Goal: Navigation & Orientation: Understand site structure

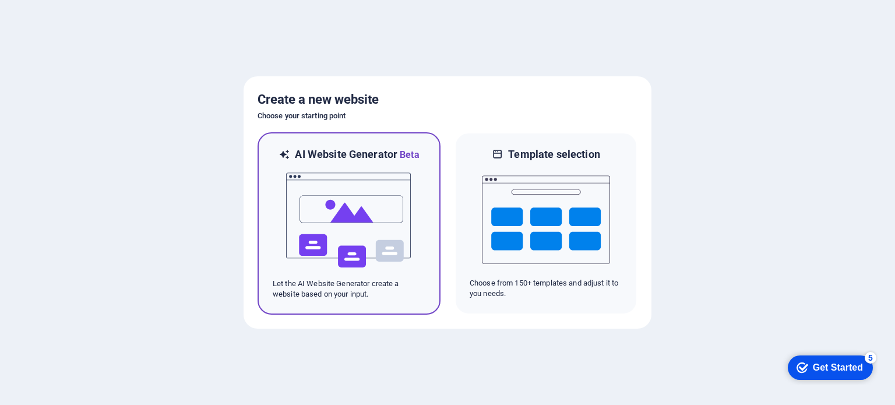
click at [361, 205] on img at bounding box center [349, 220] width 128 height 117
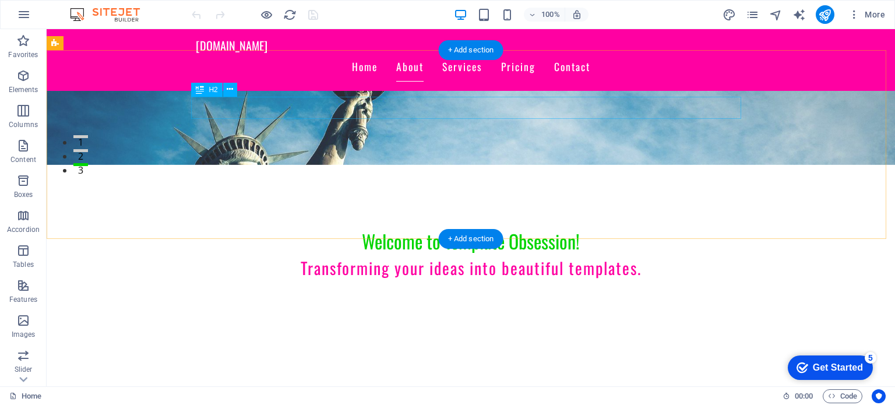
scroll to position [223, 0]
